Goal: Task Accomplishment & Management: Use online tool/utility

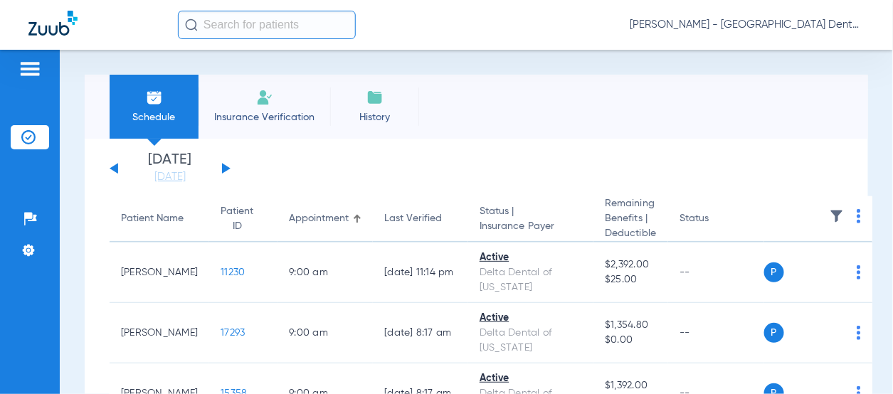
click at [224, 170] on button at bounding box center [226, 168] width 9 height 11
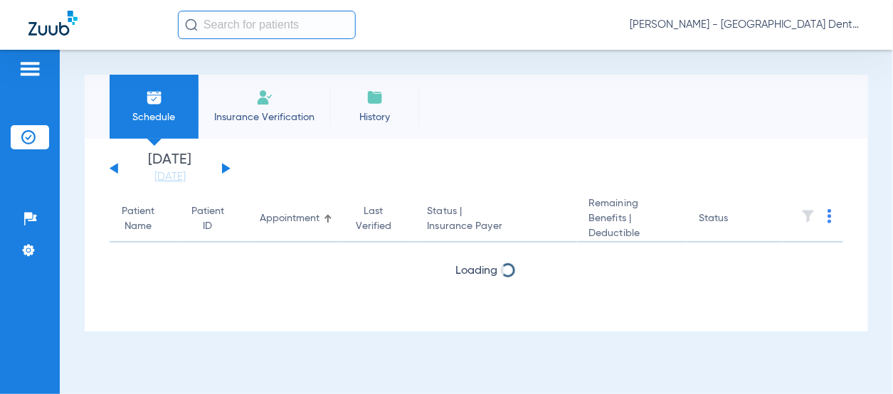
click at [224, 170] on button at bounding box center [226, 168] width 9 height 11
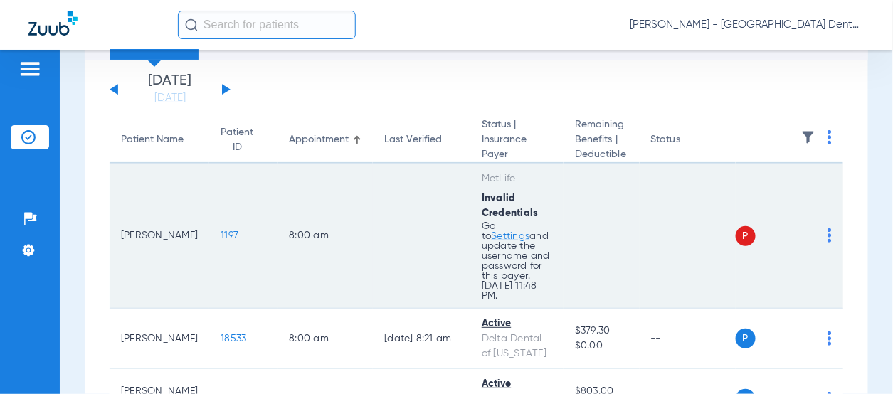
scroll to position [142, 0]
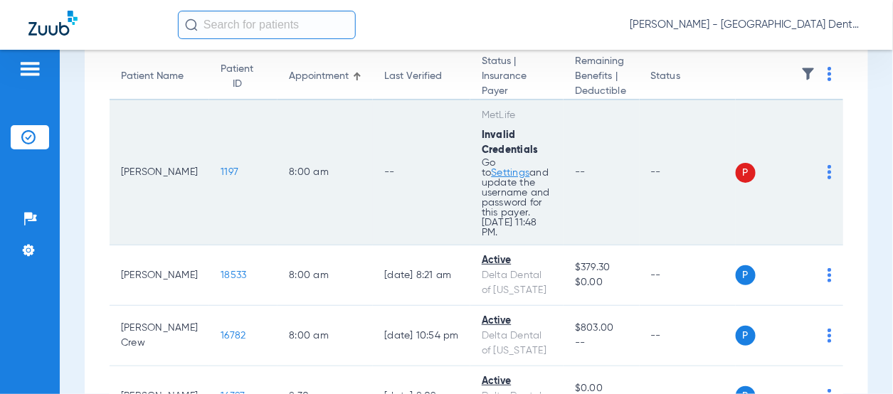
click at [828, 169] on img at bounding box center [830, 172] width 4 height 14
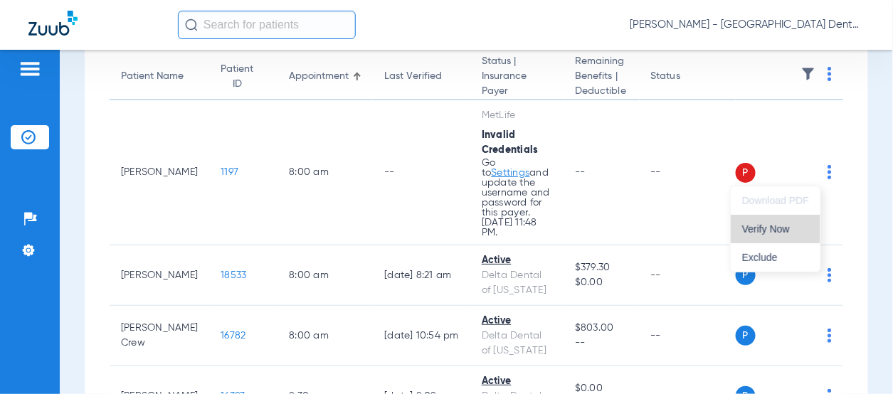
click at [766, 226] on span "Verify Now" at bounding box center [775, 229] width 67 height 10
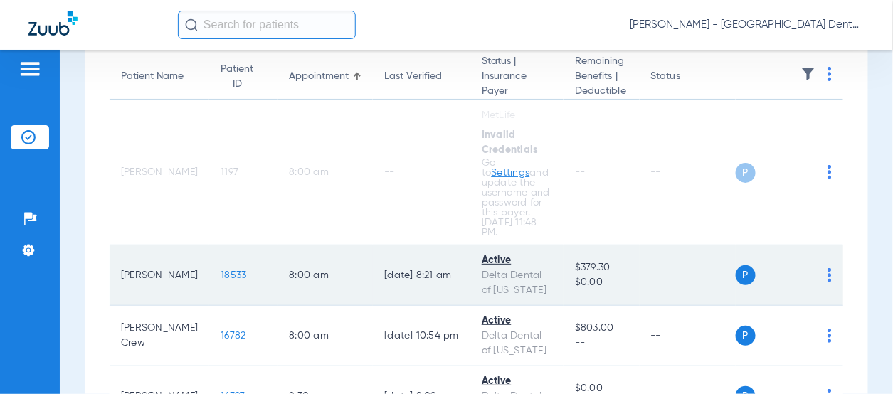
click at [828, 278] on img at bounding box center [830, 275] width 4 height 14
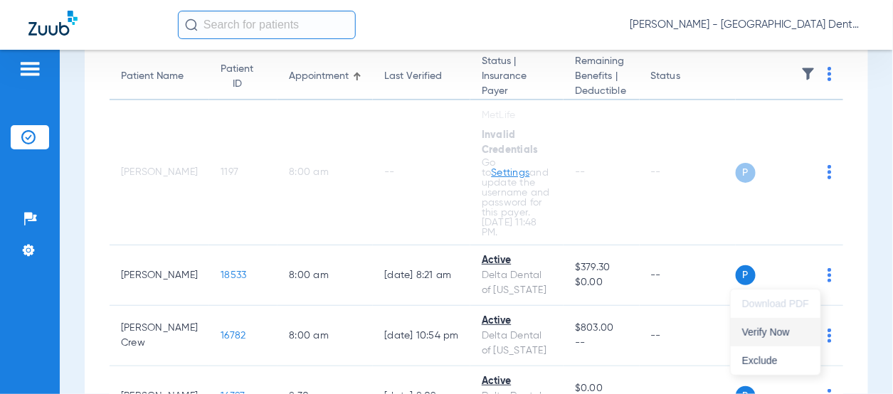
click at [776, 339] on button "Verify Now" at bounding box center [776, 332] width 90 height 28
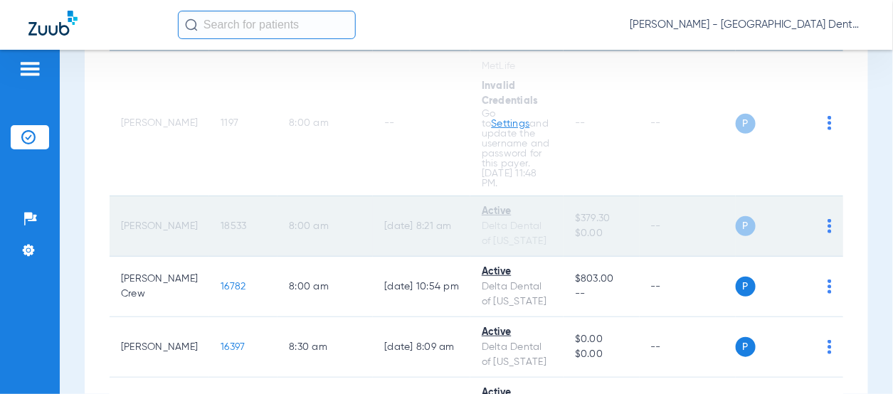
scroll to position [285, 0]
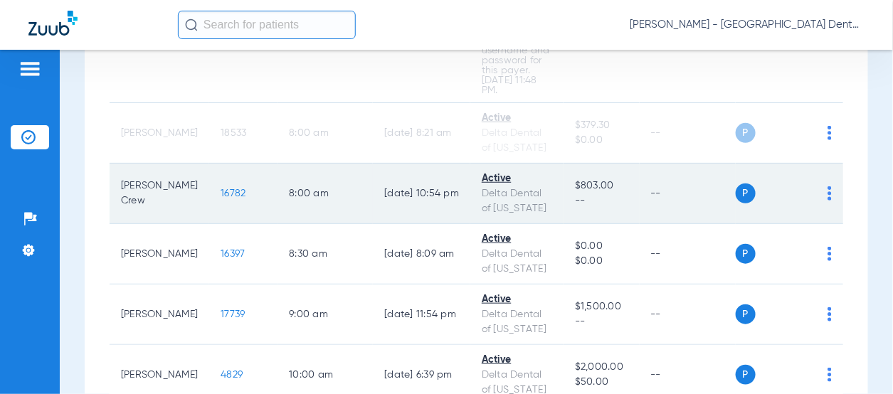
click at [828, 196] on img at bounding box center [830, 193] width 4 height 14
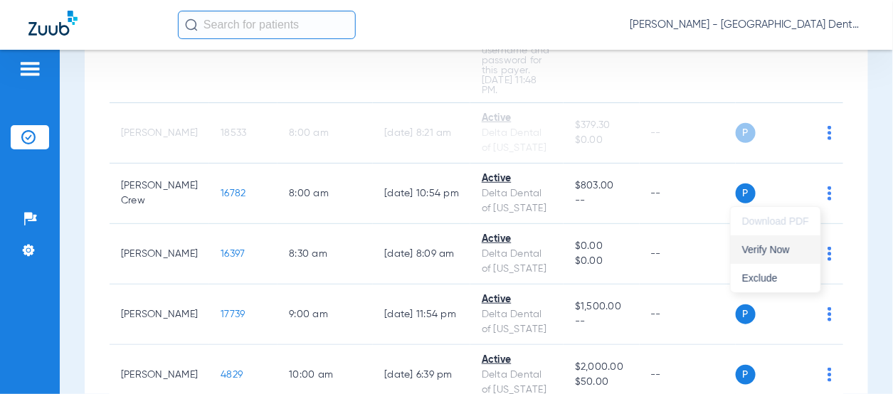
click at [794, 245] on span "Verify Now" at bounding box center [775, 250] width 67 height 10
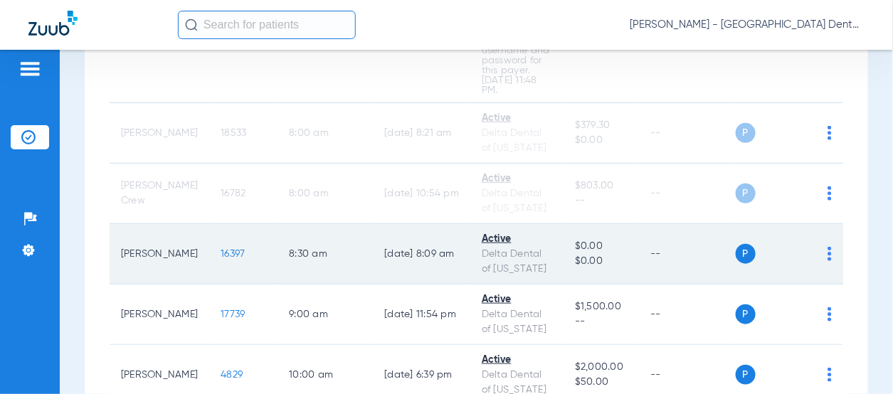
click at [828, 252] on img at bounding box center [830, 254] width 4 height 14
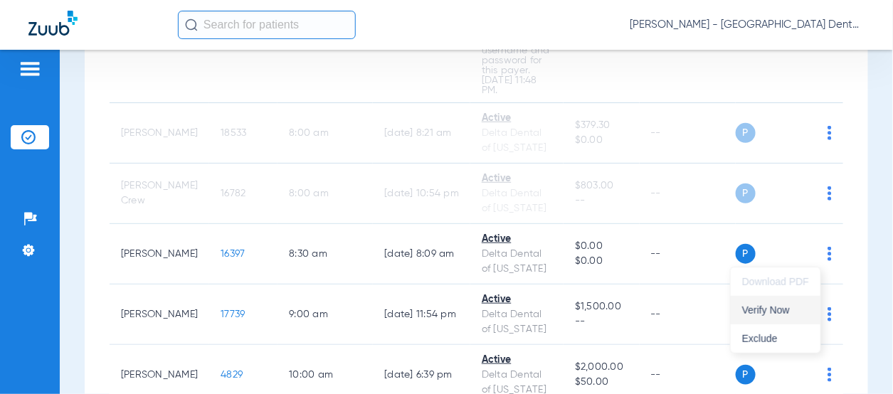
click at [776, 318] on button "Verify Now" at bounding box center [776, 310] width 90 height 28
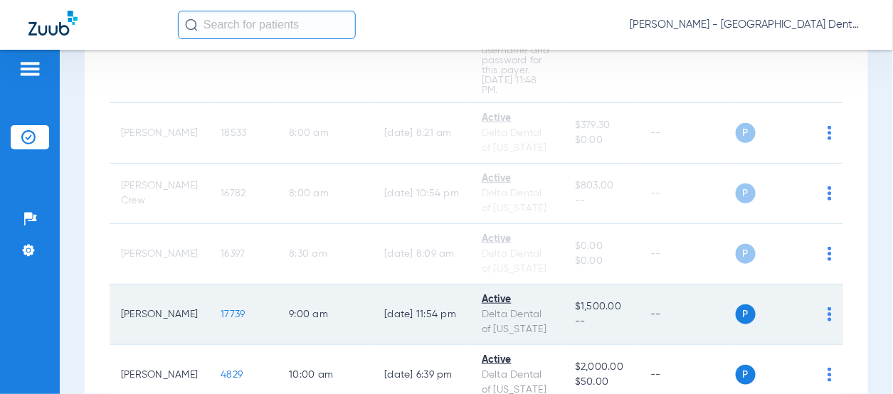
click at [828, 312] on img at bounding box center [830, 314] width 4 height 14
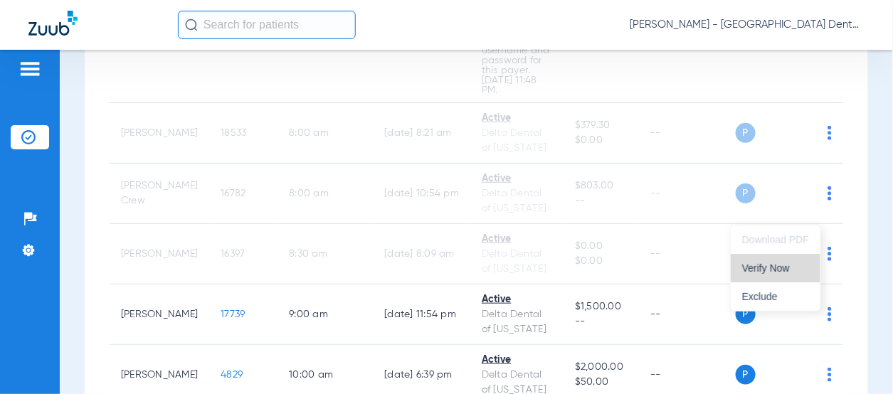
click at [761, 271] on span "Verify Now" at bounding box center [775, 268] width 67 height 10
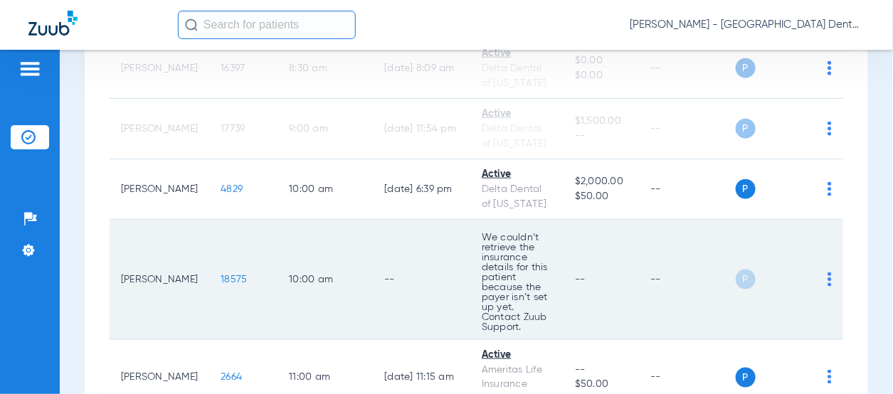
scroll to position [498, 0]
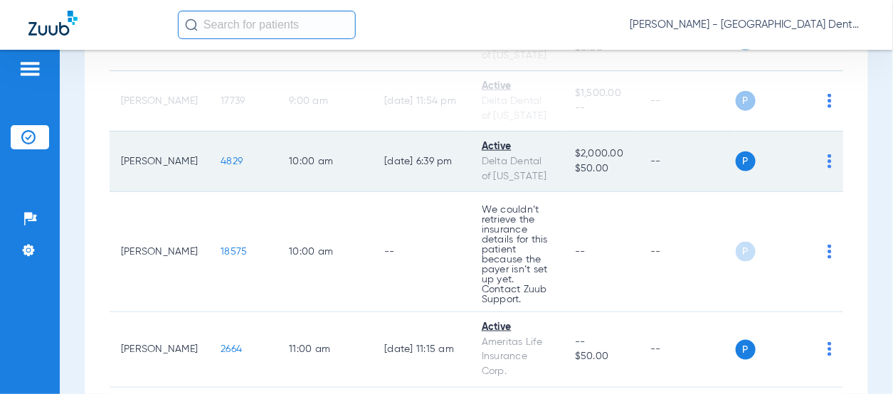
click at [816, 164] on div "P S" at bounding box center [784, 162] width 97 height 20
click at [828, 161] on img at bounding box center [830, 161] width 4 height 14
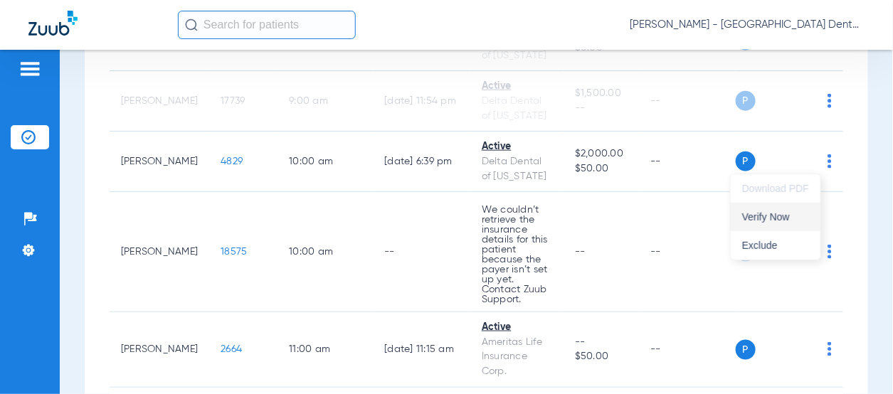
click at [779, 214] on span "Verify Now" at bounding box center [775, 217] width 67 height 10
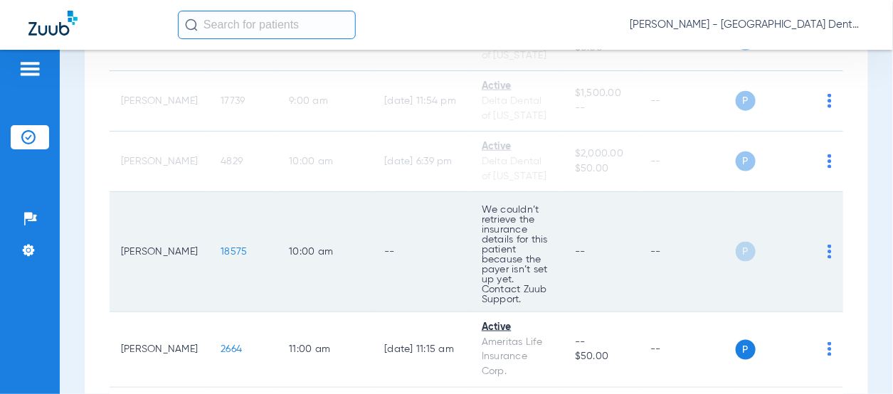
click at [828, 249] on img at bounding box center [830, 252] width 4 height 14
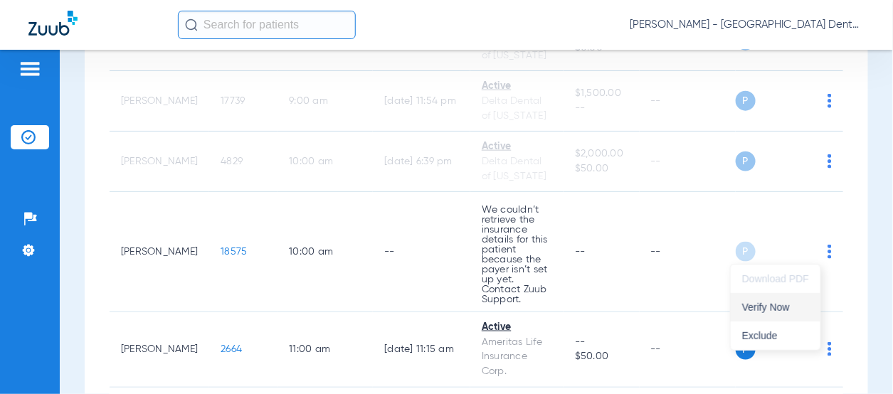
click at [777, 302] on span "Verify Now" at bounding box center [775, 307] width 67 height 10
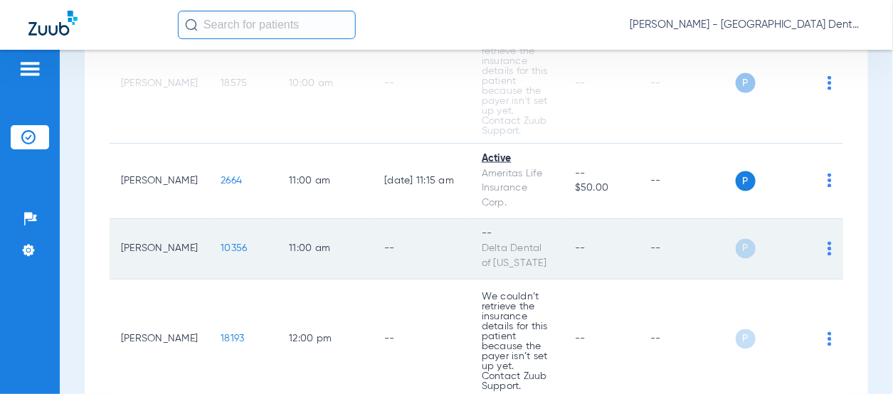
scroll to position [712, 0]
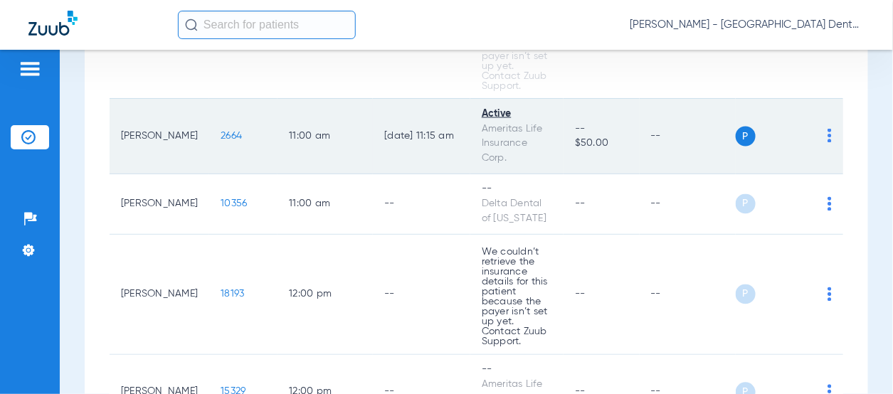
click at [828, 137] on img at bounding box center [830, 136] width 4 height 14
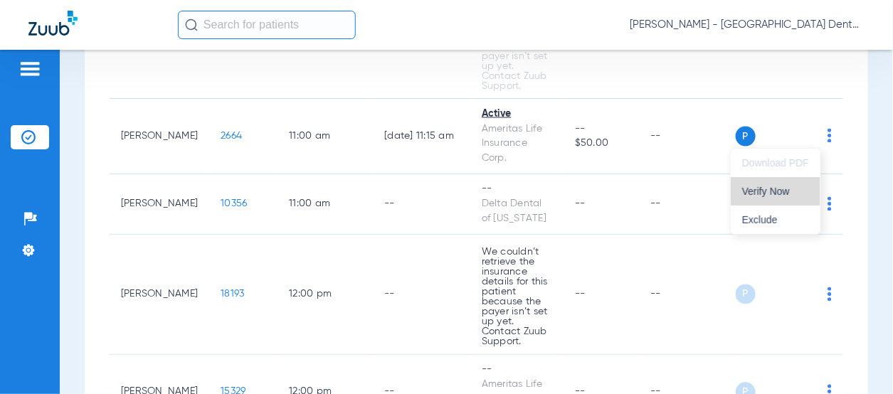
click at [784, 187] on span "Verify Now" at bounding box center [775, 191] width 67 height 10
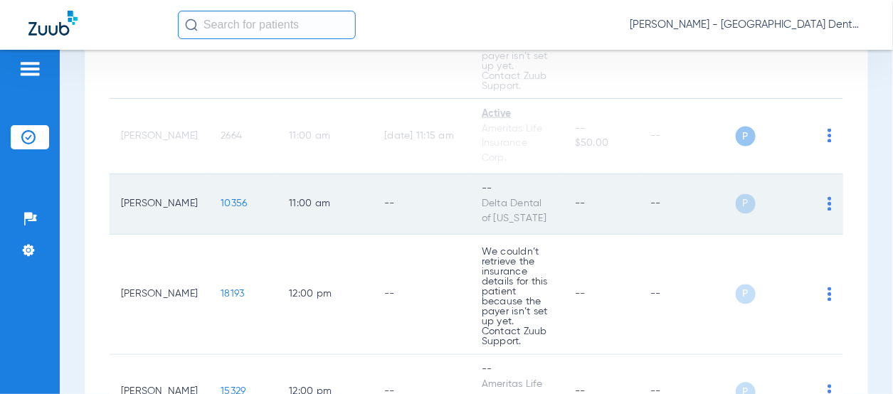
click at [821, 204] on td "P S" at bounding box center [790, 204] width 108 height 60
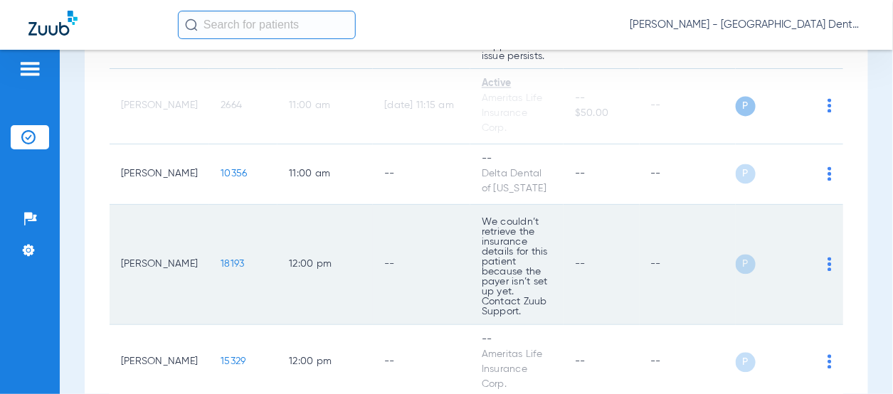
scroll to position [803, 0]
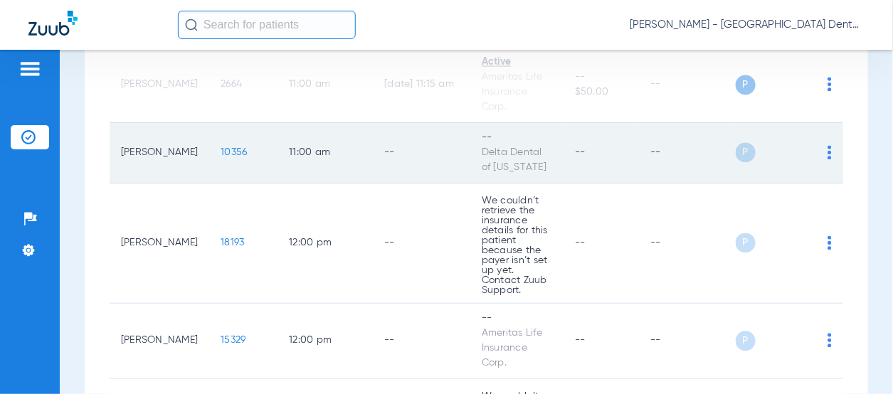
click at [828, 154] on img at bounding box center [830, 153] width 4 height 14
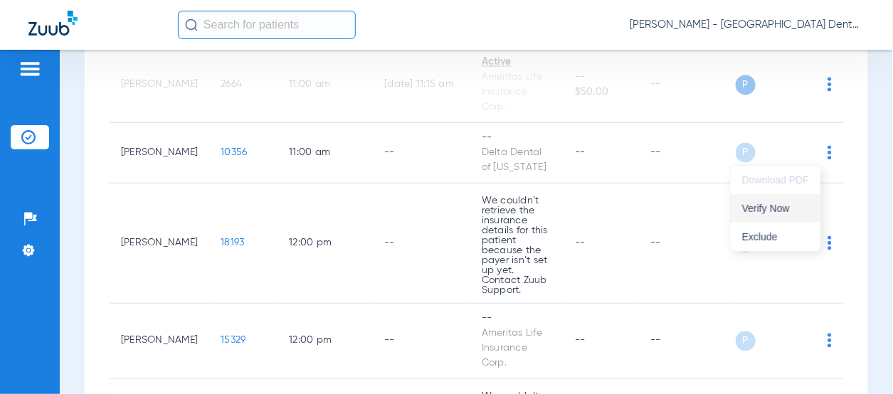
click at [786, 204] on span "Verify Now" at bounding box center [775, 209] width 67 height 10
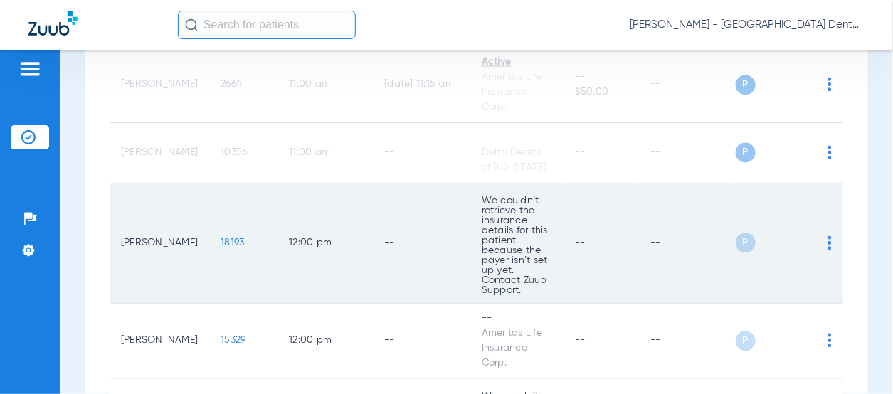
click at [822, 243] on td "P S" at bounding box center [790, 244] width 108 height 120
click at [828, 244] on img at bounding box center [830, 243] width 4 height 14
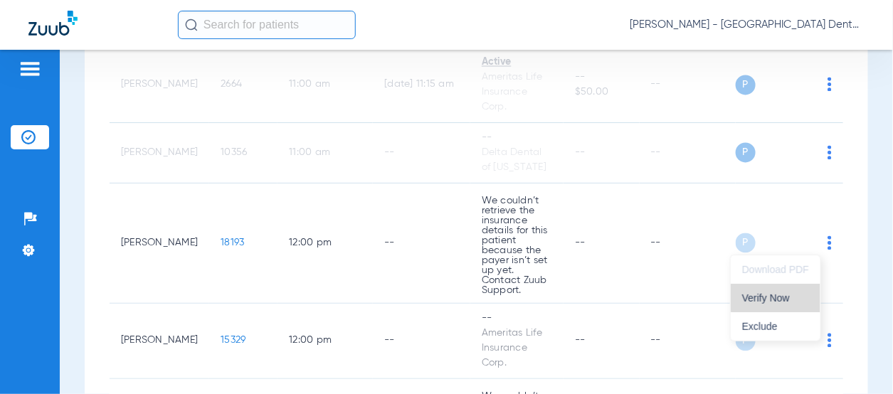
click at [781, 295] on span "Verify Now" at bounding box center [775, 298] width 67 height 10
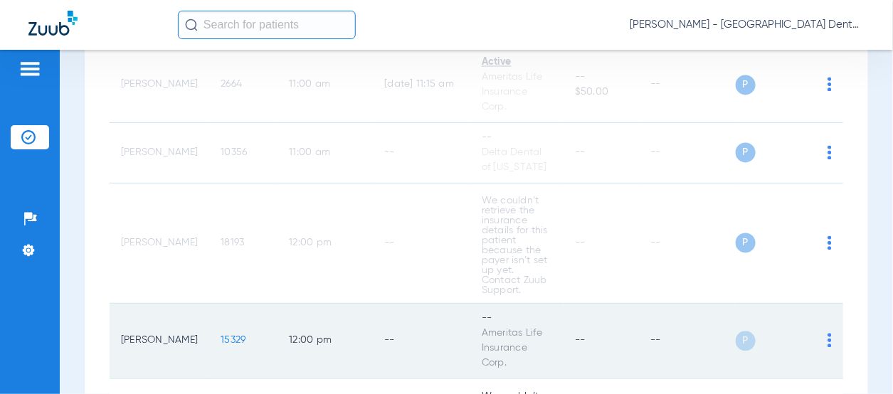
click at [828, 341] on img at bounding box center [830, 341] width 4 height 14
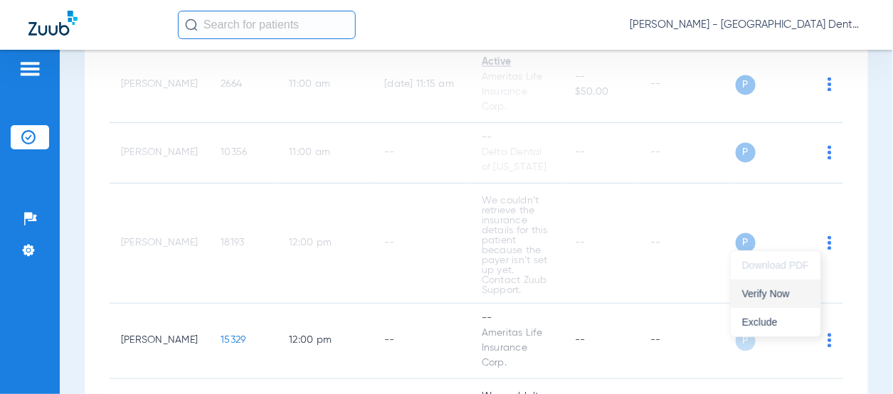
click at [783, 297] on span "Verify Now" at bounding box center [775, 294] width 67 height 10
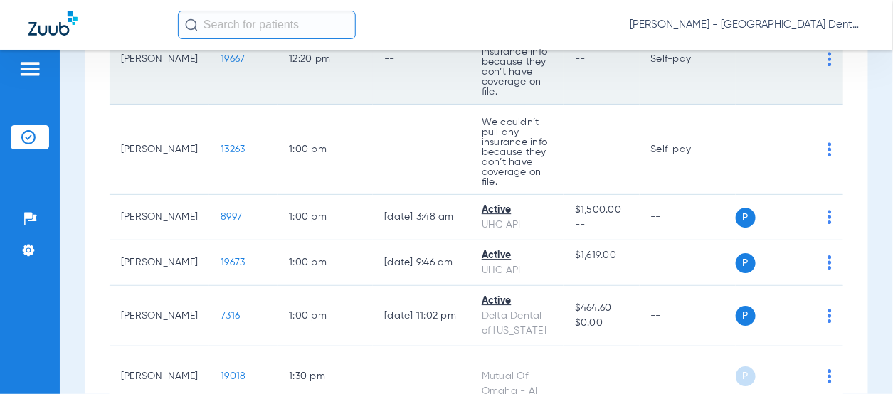
scroll to position [1230, 0]
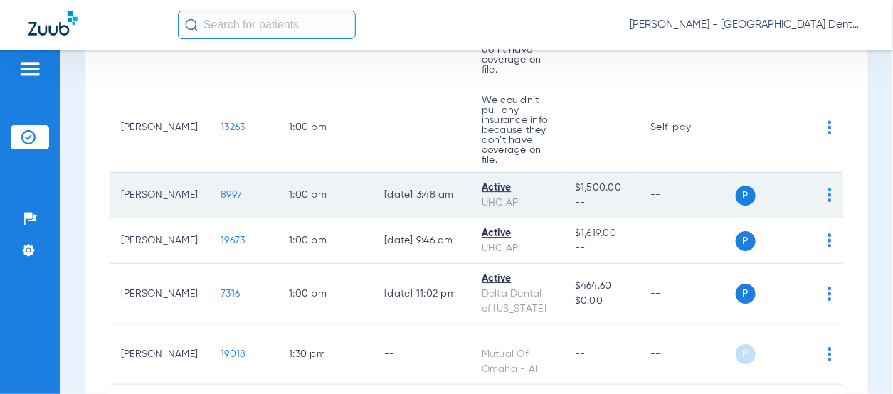
click at [828, 194] on img at bounding box center [830, 195] width 4 height 14
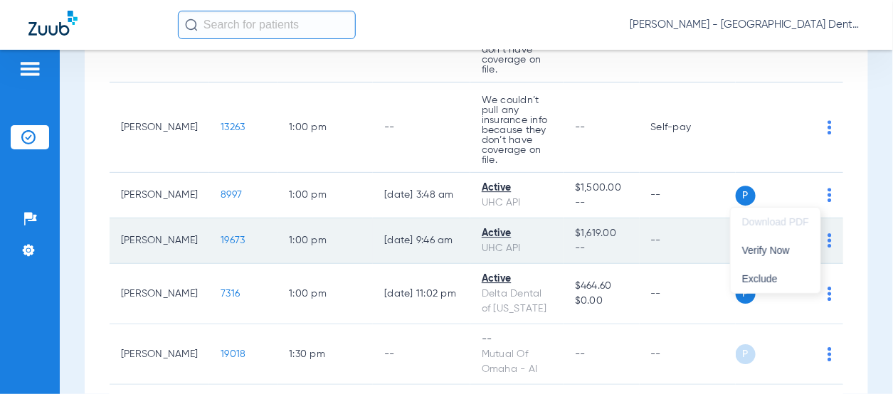
click at [794, 250] on span "Verify Now" at bounding box center [775, 251] width 67 height 10
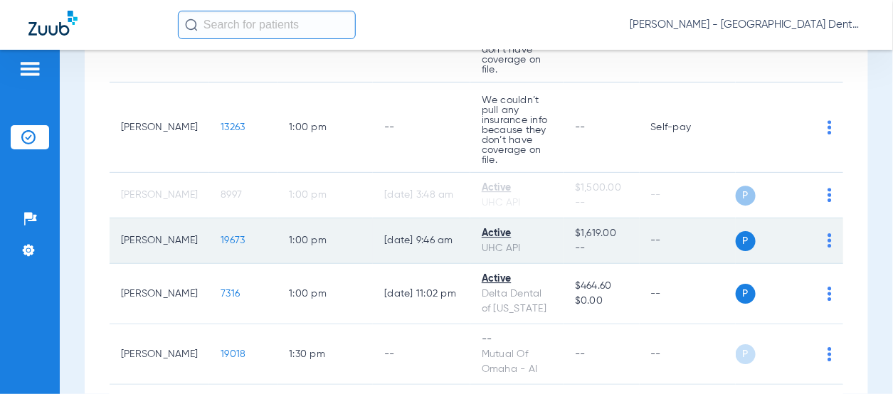
click at [828, 241] on img at bounding box center [830, 240] width 4 height 14
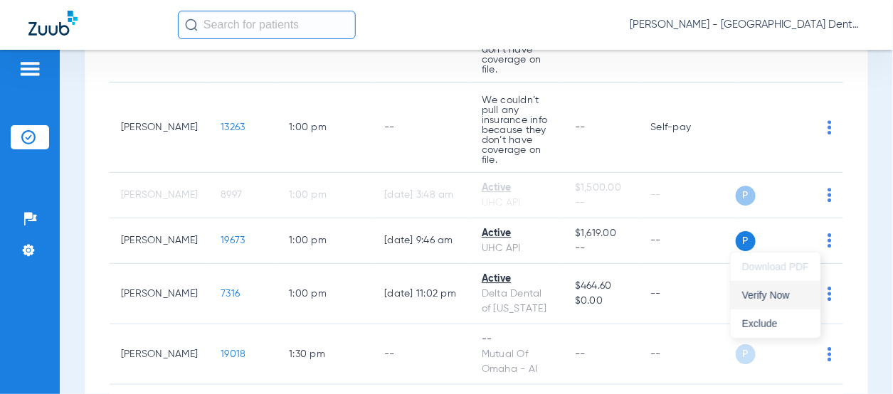
click at [789, 297] on span "Verify Now" at bounding box center [775, 295] width 67 height 10
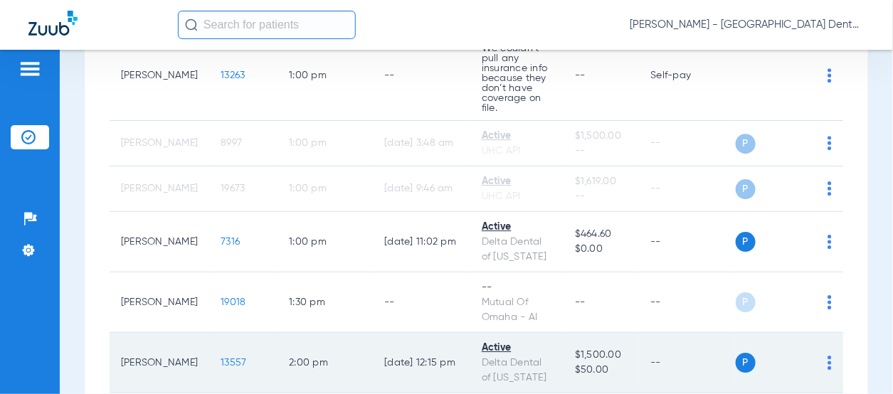
scroll to position [1372, 0]
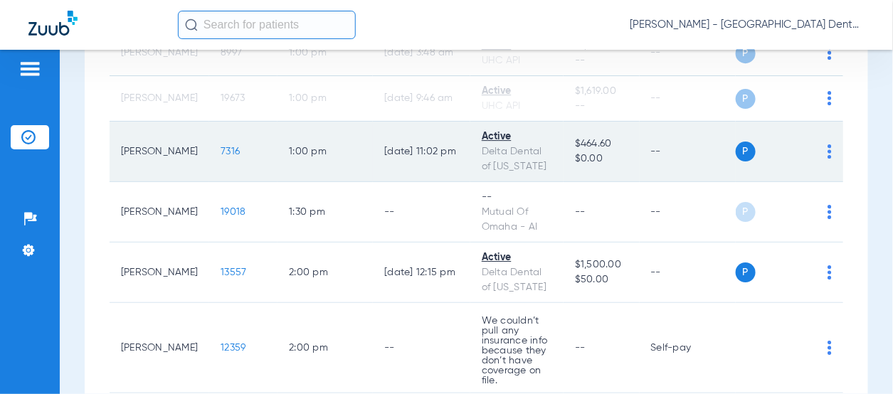
click at [828, 150] on img at bounding box center [830, 151] width 4 height 14
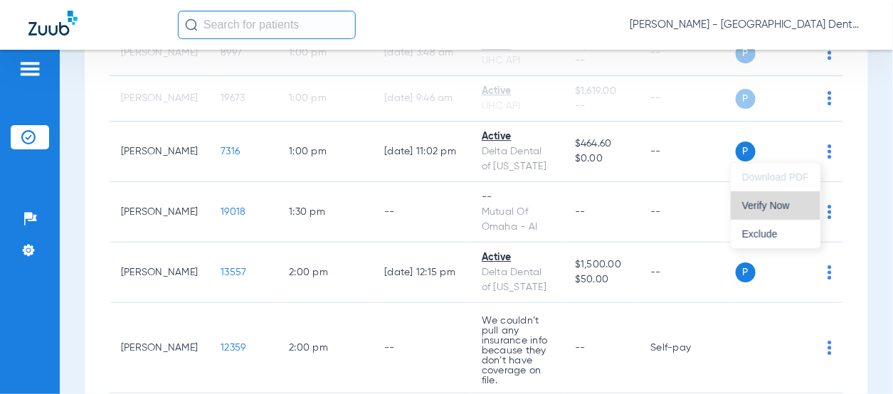
click at [788, 210] on span "Verify Now" at bounding box center [775, 206] width 67 height 10
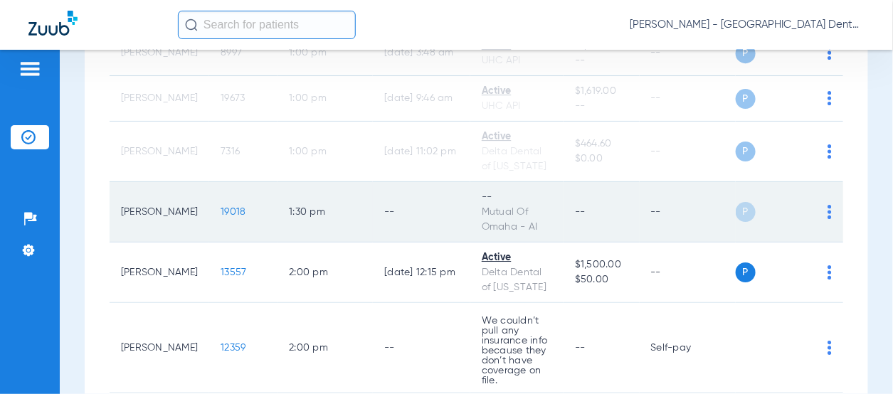
click at [824, 209] on td "P S" at bounding box center [790, 212] width 108 height 60
click at [828, 210] on img at bounding box center [830, 212] width 4 height 14
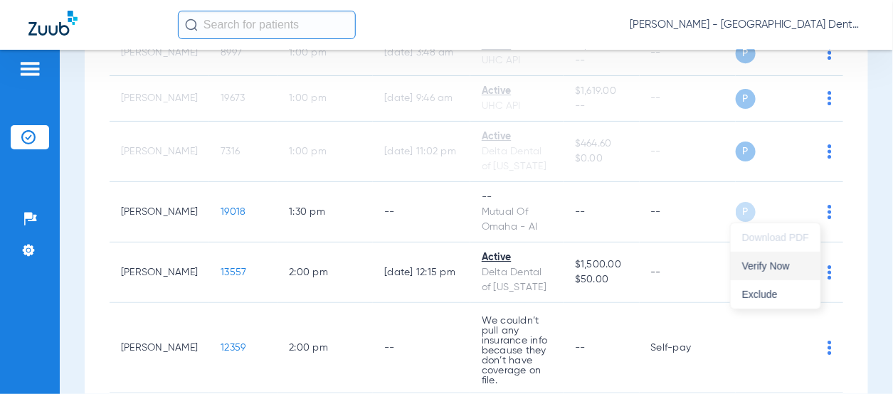
click at [785, 270] on span "Verify Now" at bounding box center [775, 266] width 67 height 10
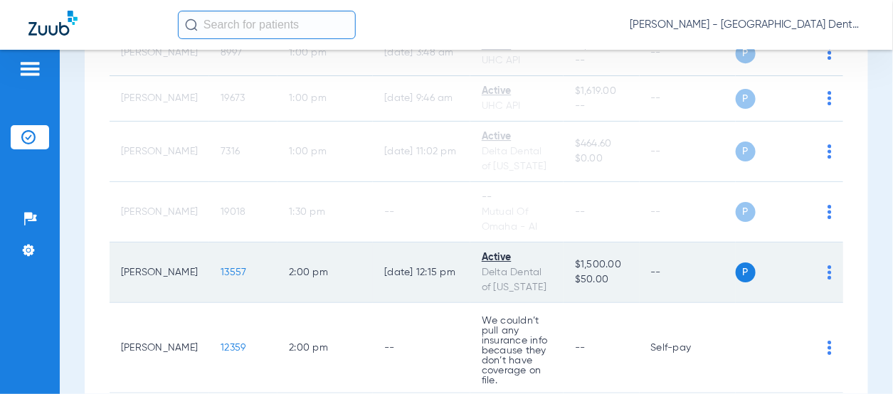
click at [828, 272] on img at bounding box center [830, 272] width 4 height 14
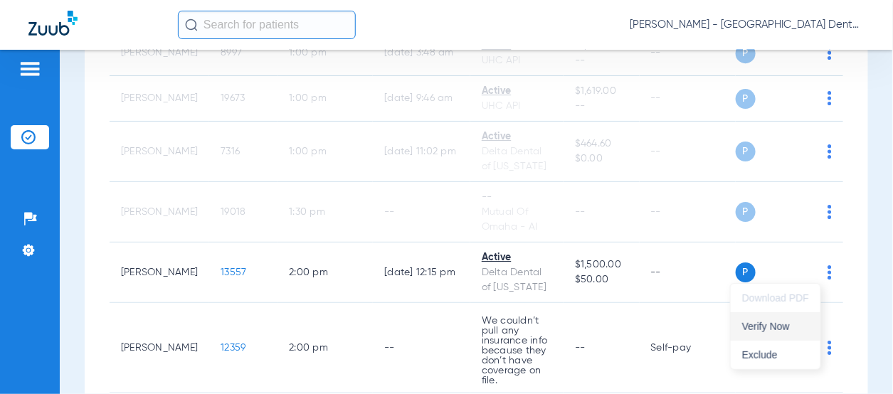
click at [790, 322] on span "Verify Now" at bounding box center [775, 327] width 67 height 10
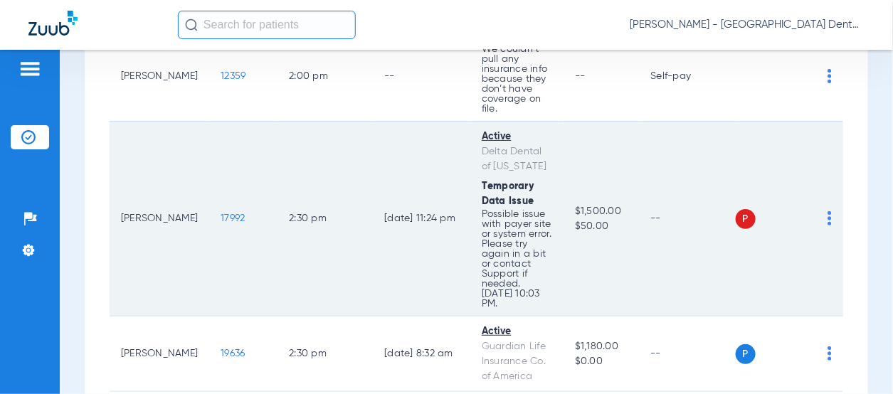
scroll to position [1657, 0]
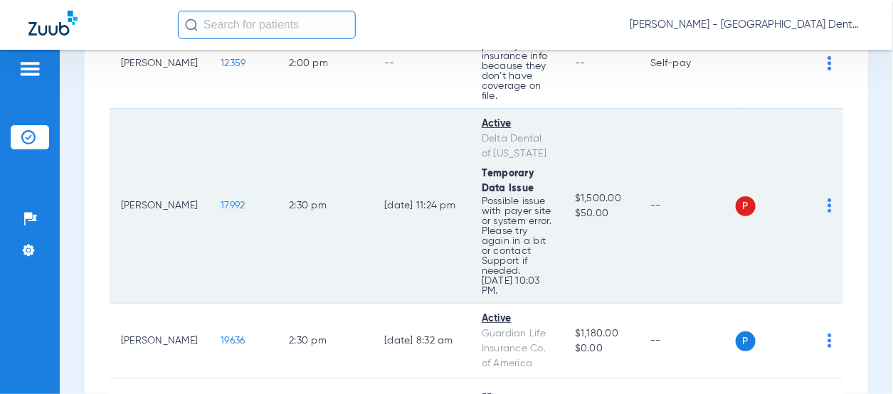
click at [828, 205] on img at bounding box center [830, 206] width 4 height 14
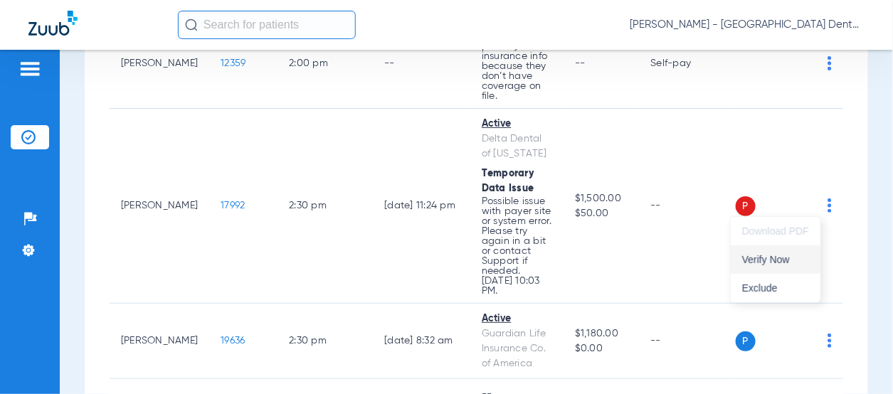
click at [784, 263] on span "Verify Now" at bounding box center [775, 260] width 67 height 10
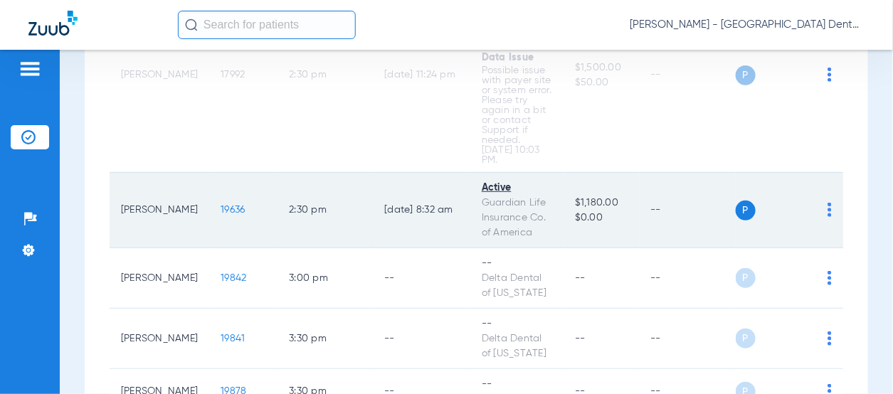
scroll to position [1799, 0]
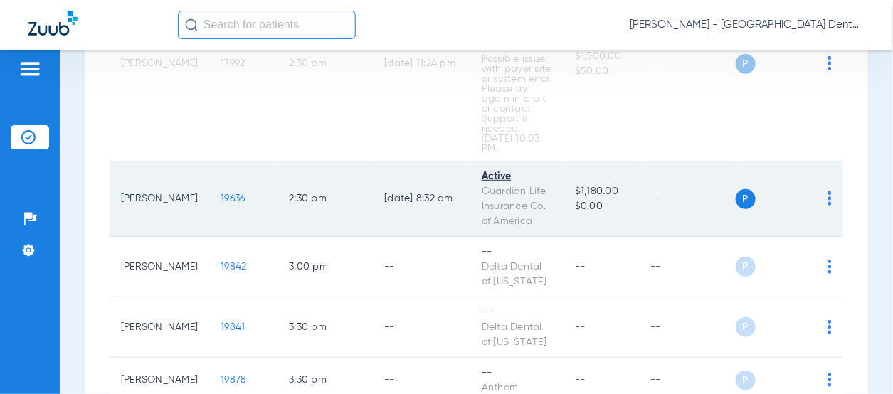
click at [828, 197] on img at bounding box center [830, 198] width 4 height 14
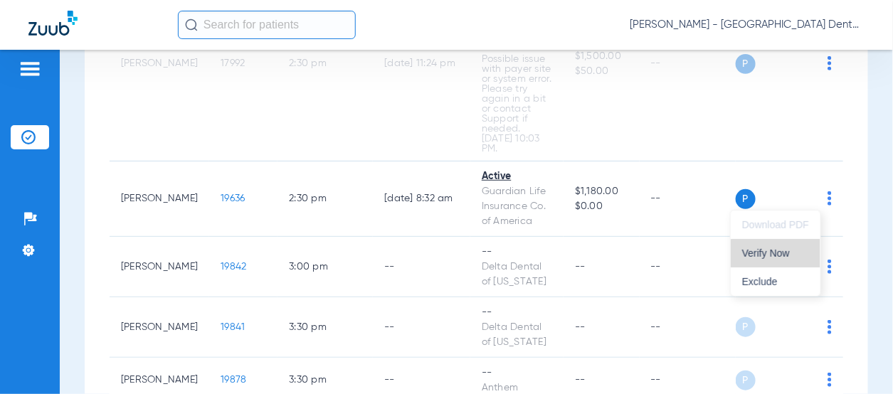
click at [791, 255] on span "Verify Now" at bounding box center [775, 253] width 67 height 10
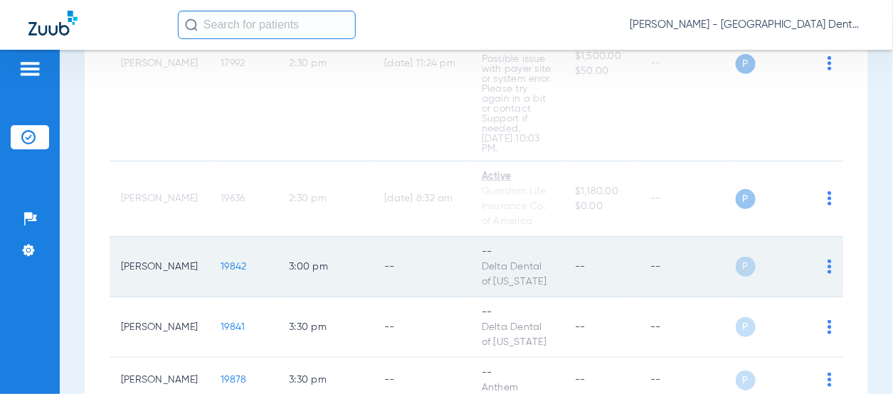
click at [828, 270] on img at bounding box center [830, 267] width 4 height 14
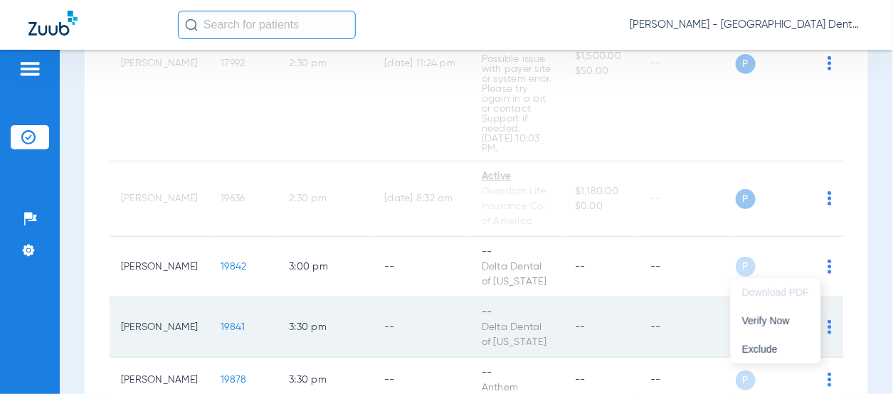
click at [789, 316] on span "Verify Now" at bounding box center [775, 321] width 67 height 10
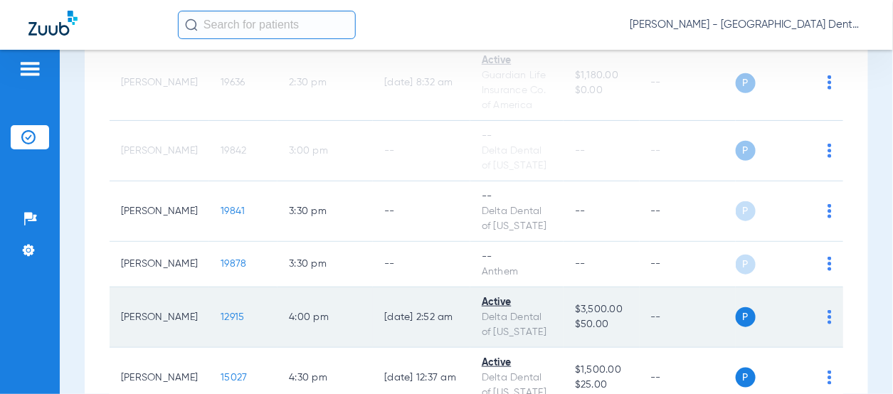
scroll to position [1942, 0]
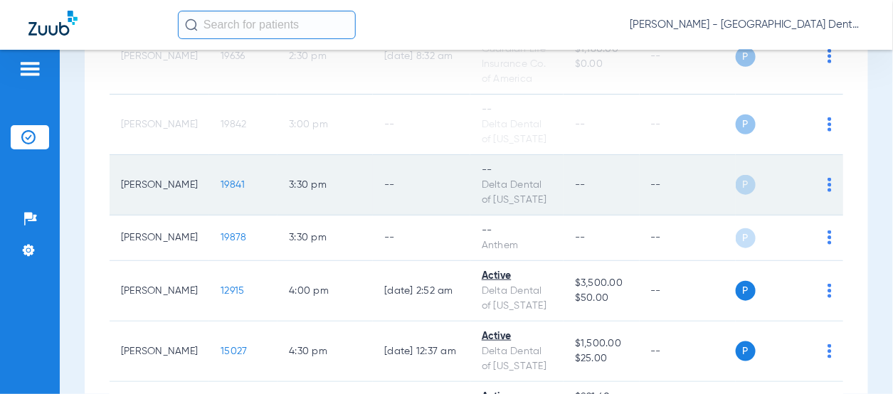
click at [828, 186] on img at bounding box center [830, 185] width 4 height 14
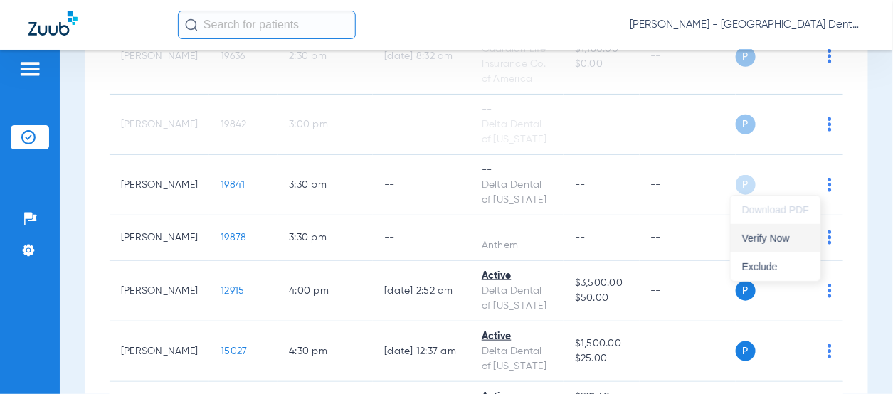
click at [794, 242] on span "Verify Now" at bounding box center [775, 238] width 67 height 10
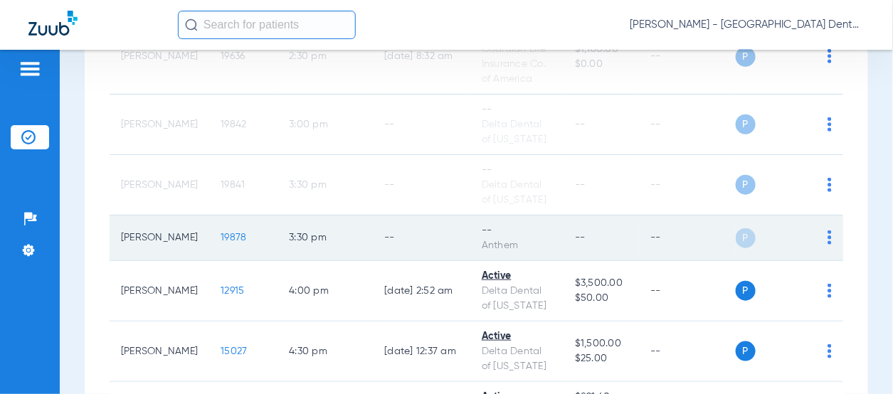
click at [828, 235] on img at bounding box center [830, 238] width 4 height 14
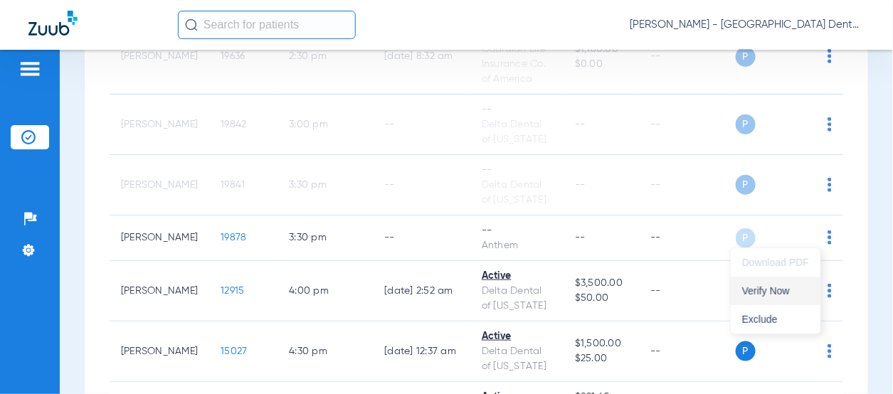
click at [787, 296] on button "Verify Now" at bounding box center [776, 291] width 90 height 28
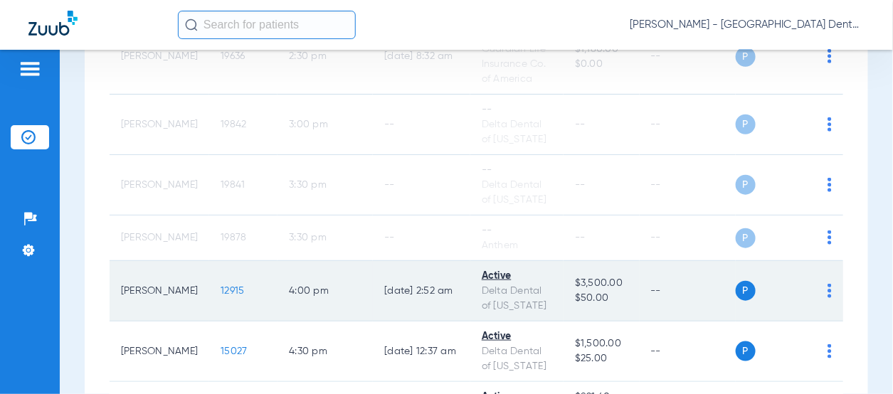
click at [828, 287] on img at bounding box center [830, 291] width 4 height 14
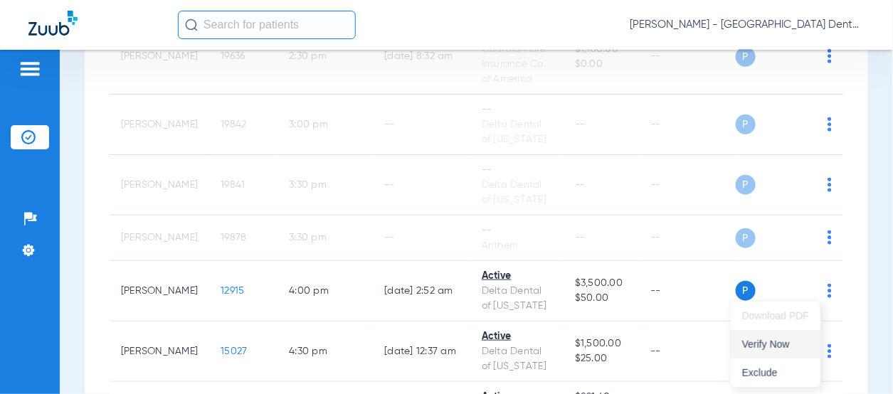
click at [784, 343] on span "Verify Now" at bounding box center [775, 344] width 67 height 10
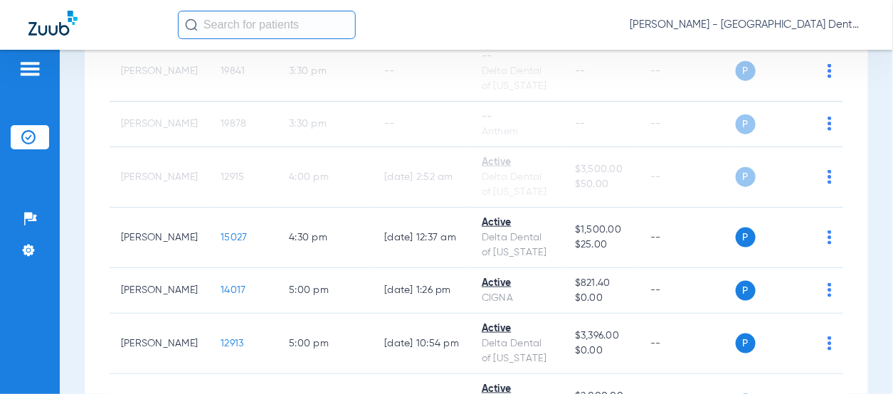
scroll to position [2155, 0]
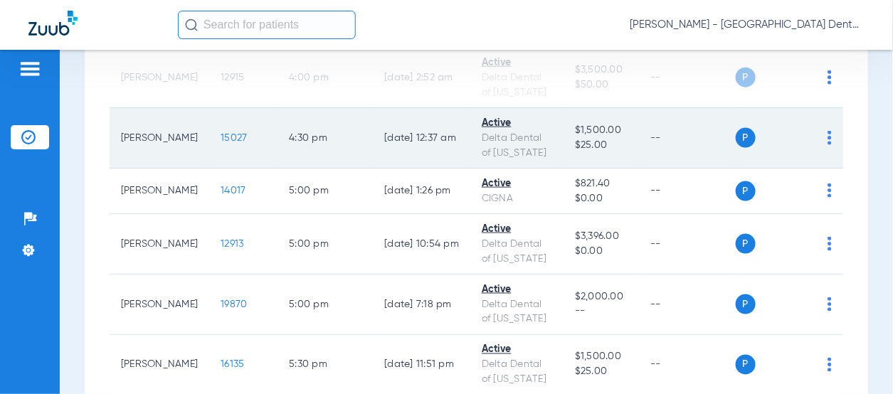
click at [828, 132] on img at bounding box center [830, 138] width 4 height 14
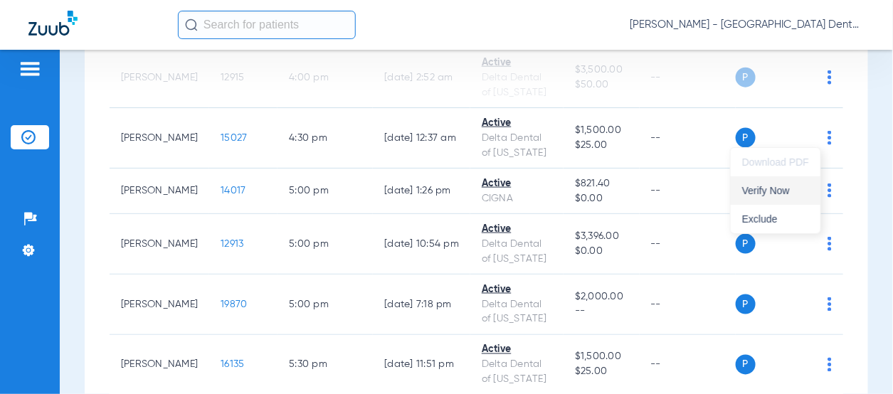
click at [794, 199] on button "Verify Now" at bounding box center [776, 191] width 90 height 28
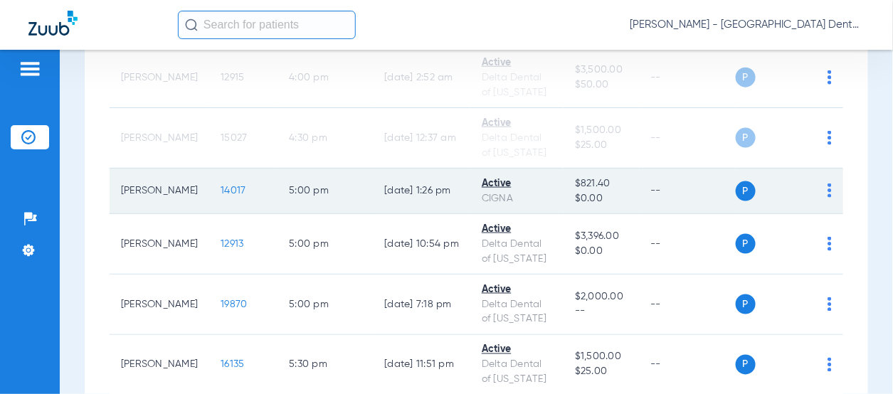
click at [828, 189] on img at bounding box center [830, 191] width 4 height 14
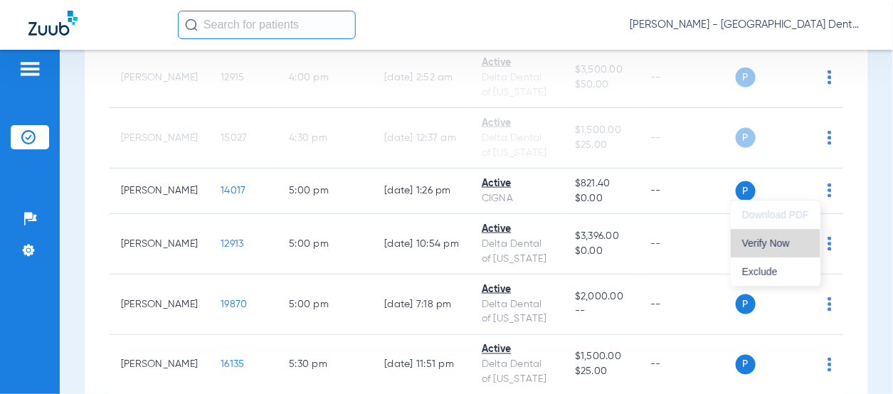
click at [789, 241] on span "Verify Now" at bounding box center [775, 243] width 67 height 10
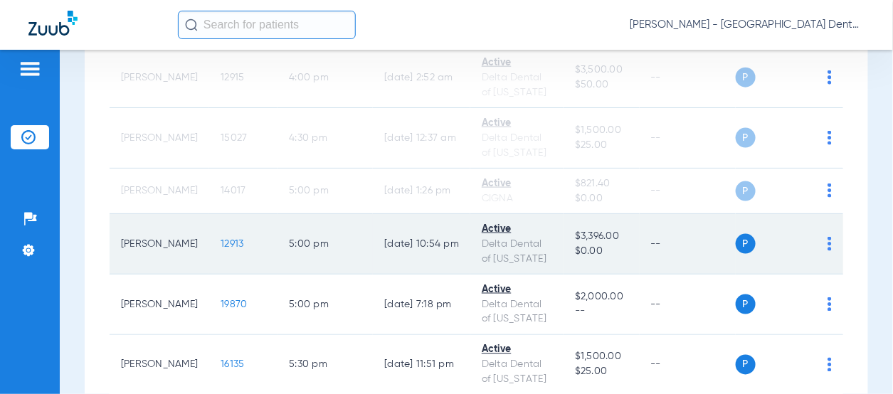
click at [828, 238] on img at bounding box center [830, 244] width 4 height 14
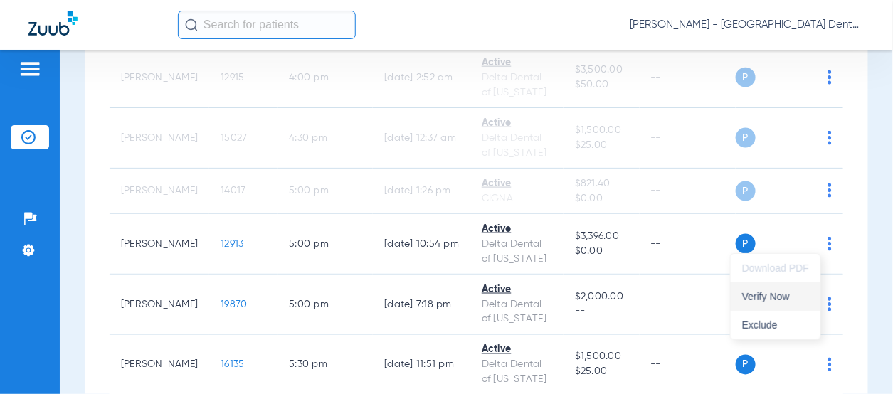
click at [772, 295] on span "Verify Now" at bounding box center [775, 297] width 67 height 10
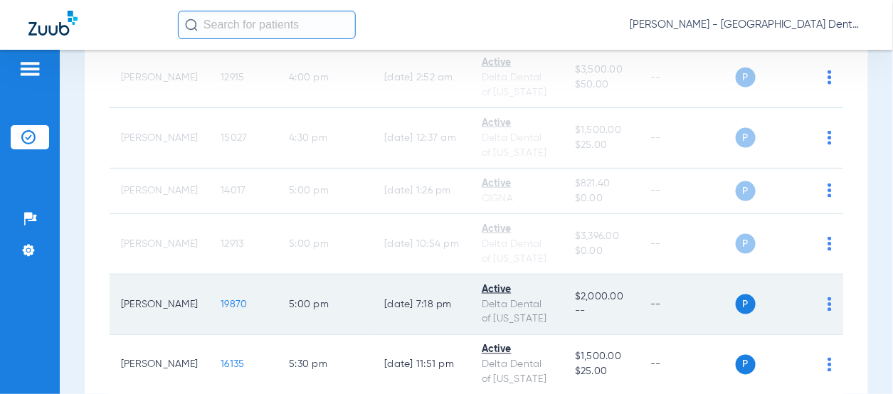
click at [828, 300] on img at bounding box center [830, 304] width 4 height 14
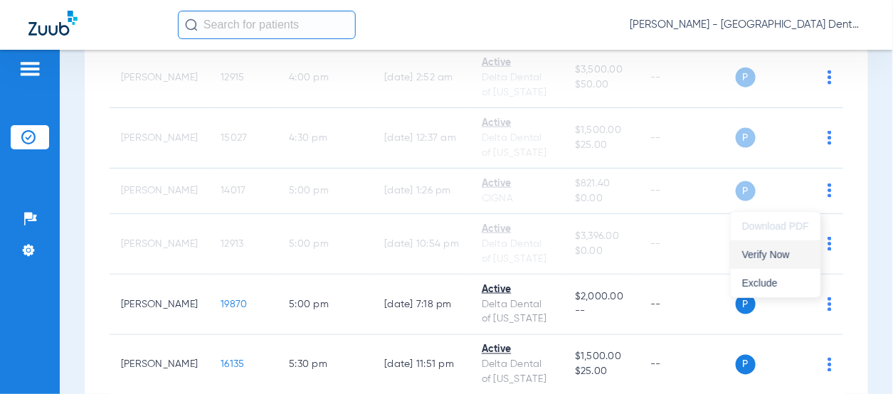
click at [789, 255] on span "Verify Now" at bounding box center [775, 255] width 67 height 10
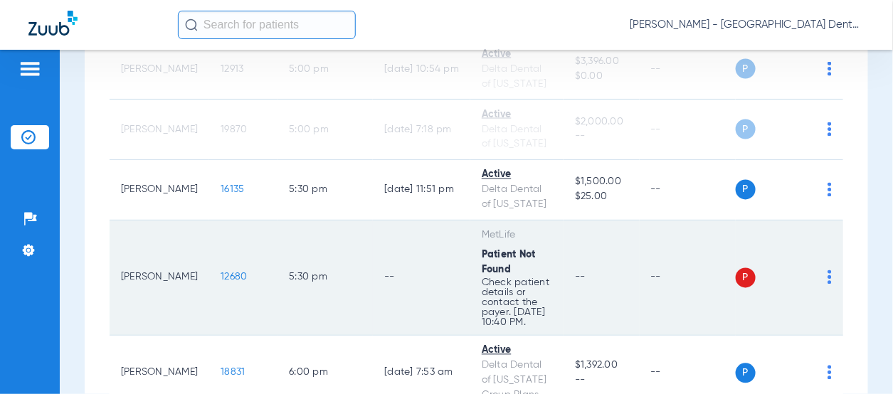
scroll to position [2369, 0]
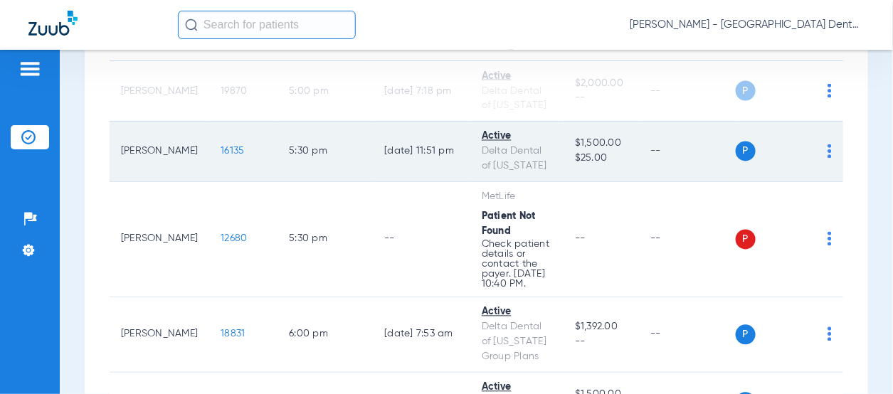
click at [828, 144] on img at bounding box center [830, 151] width 4 height 14
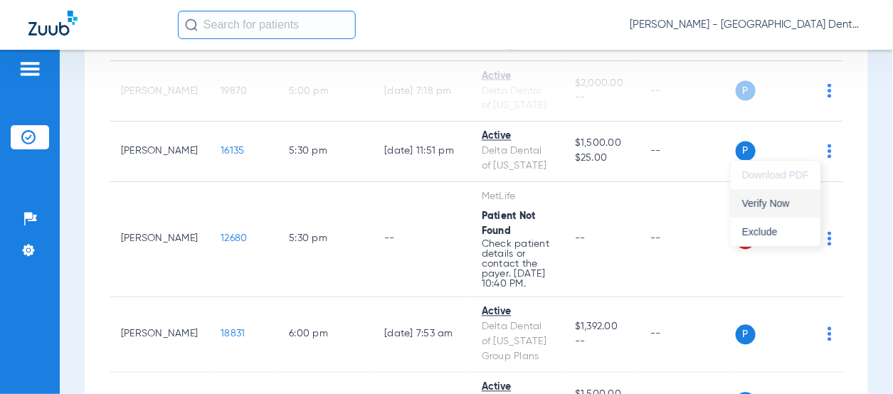
click at [776, 199] on span "Verify Now" at bounding box center [775, 204] width 67 height 10
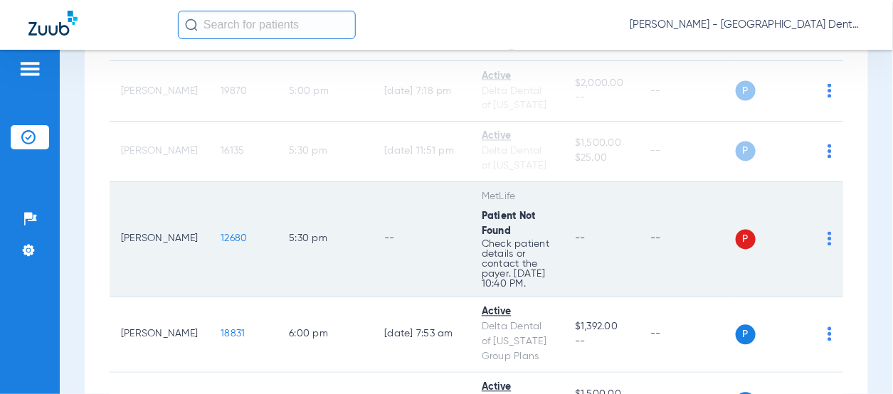
click at [828, 241] on img at bounding box center [830, 239] width 4 height 14
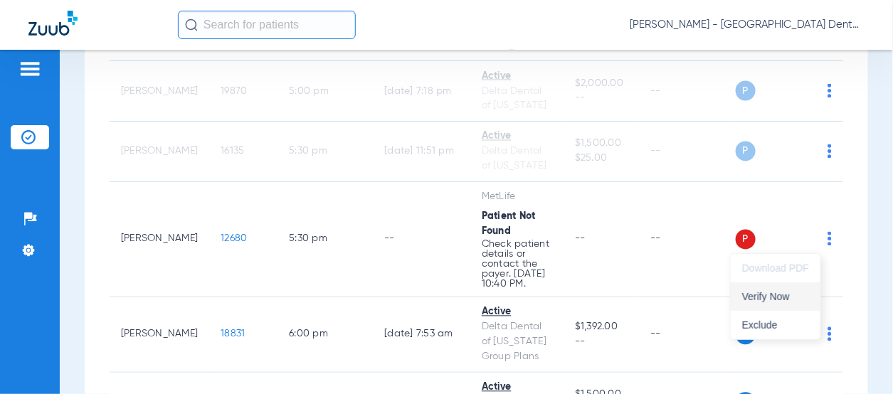
click at [779, 295] on span "Verify Now" at bounding box center [775, 297] width 67 height 10
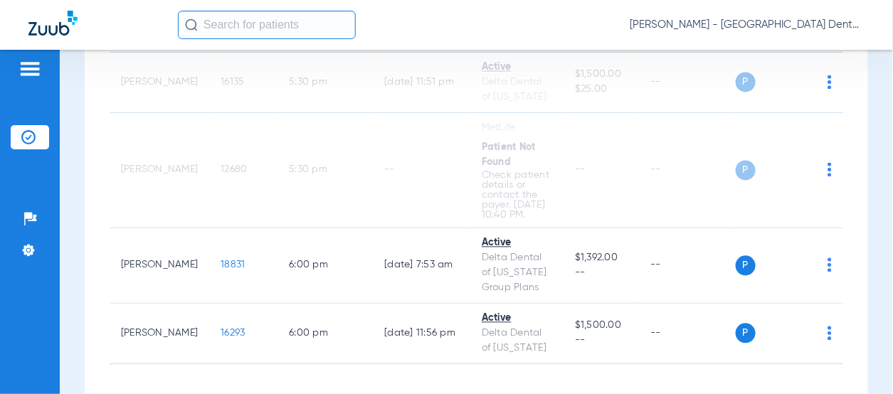
scroll to position [2504, 0]
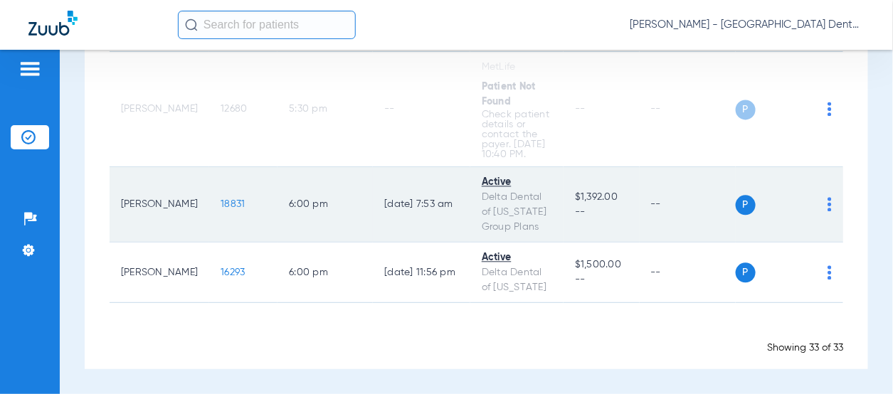
click at [828, 205] on img at bounding box center [830, 204] width 4 height 14
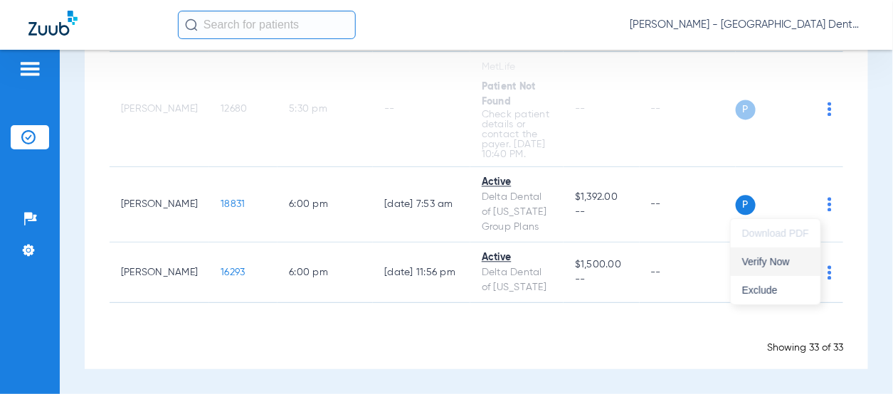
click at [789, 261] on span "Verify Now" at bounding box center [775, 262] width 67 height 10
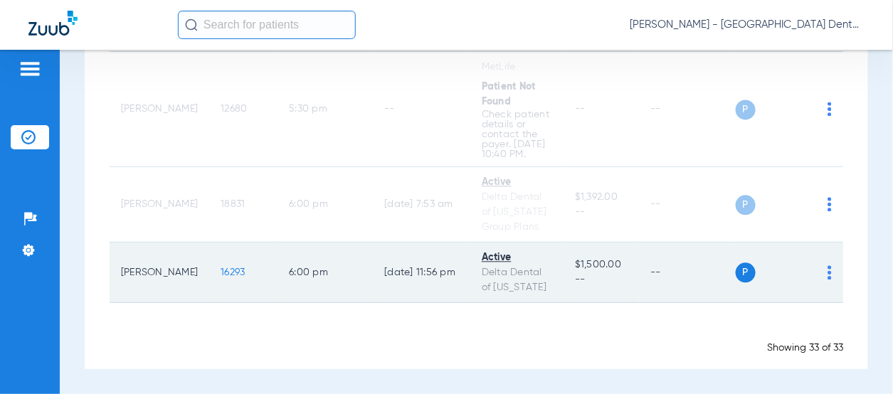
click at [828, 276] on img at bounding box center [830, 272] width 4 height 14
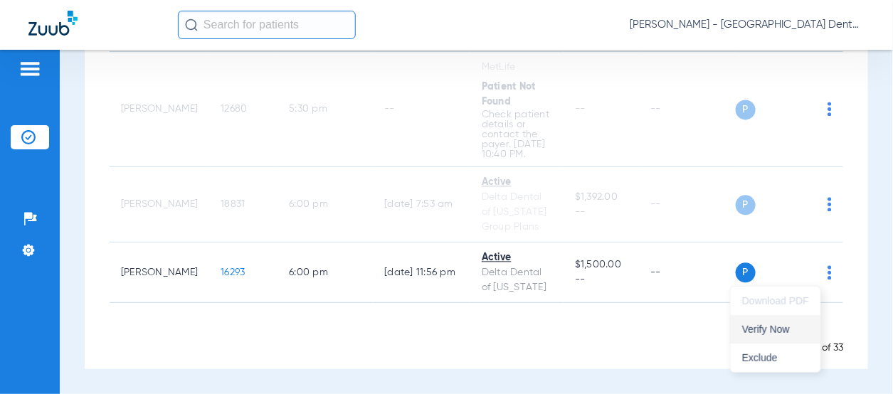
click at [783, 320] on button "Verify Now" at bounding box center [776, 329] width 90 height 28
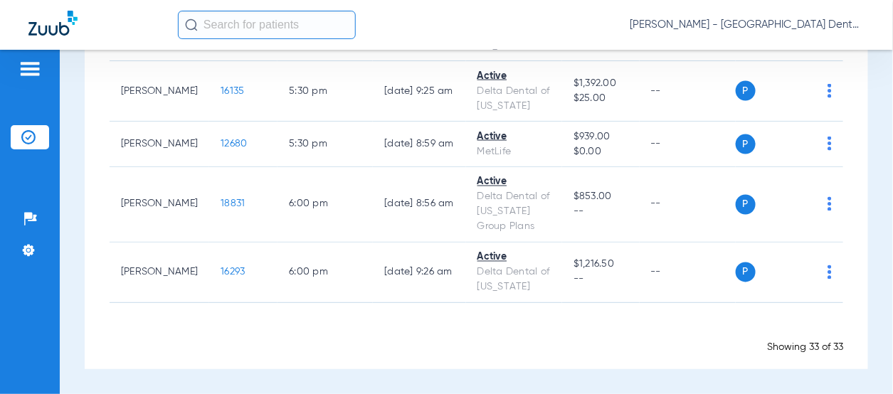
scroll to position [2298, 0]
